Goal: Complete application form

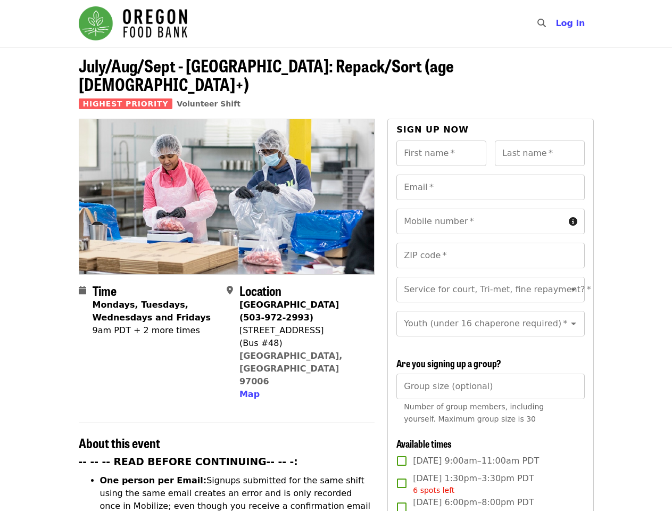
click at [336, 255] on div at bounding box center [227, 196] width 296 height 155
click at [544, 23] on icon "search icon" at bounding box center [542, 23] width 9 height 10
click at [573, 23] on span "Log in" at bounding box center [570, 23] width 29 height 10
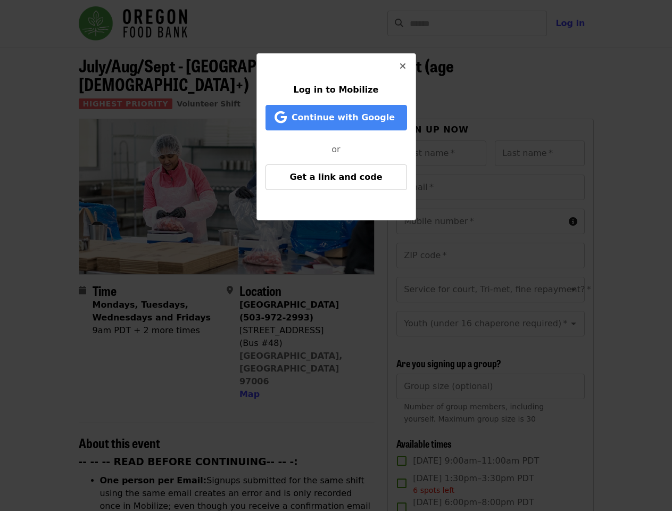
click at [248, 350] on div "Log in to Mobilize Continue with Google or Get a link and code" at bounding box center [336, 255] width 672 height 511
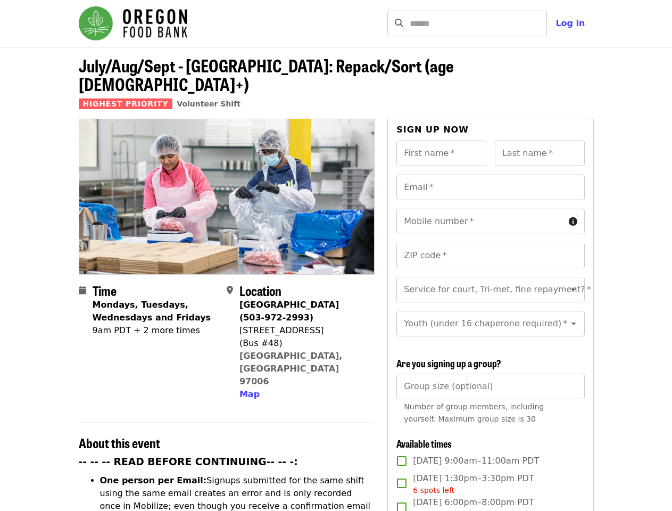
click at [441, 141] on input "First name   *" at bounding box center [442, 154] width 90 height 26
click at [540, 141] on input "Last name   *" at bounding box center [540, 154] width 90 height 26
click at [490, 175] on input "Email   *" at bounding box center [491, 188] width 188 height 26
click at [490, 209] on input "Mobile number   *" at bounding box center [481, 222] width 168 height 26
click at [490, 243] on input "ZIP code   *" at bounding box center [491, 256] width 188 height 26
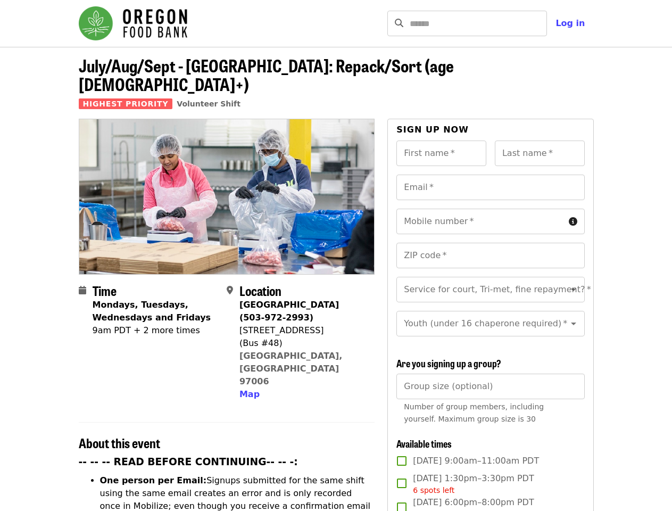
click at [490, 279] on input "Service for court, Tri-met, fine repayment?   *" at bounding box center [477, 289] width 145 height 20
